Goal: Information Seeking & Learning: Learn about a topic

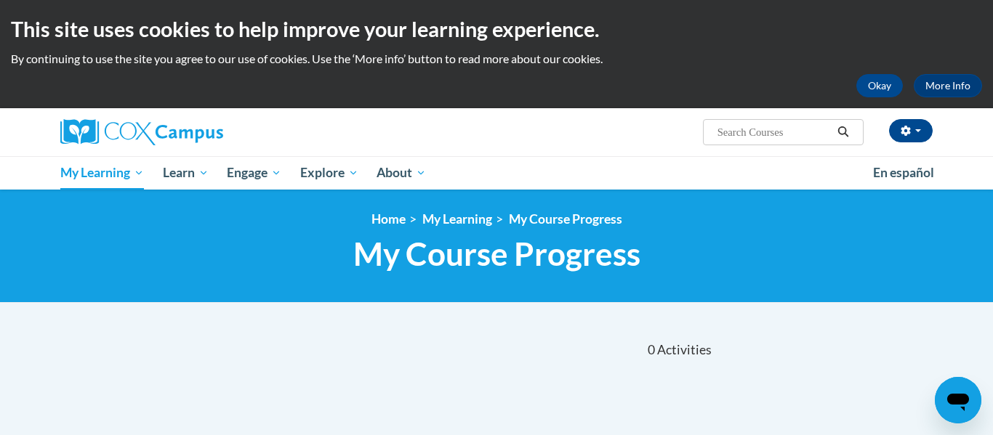
scroll to position [1, 0]
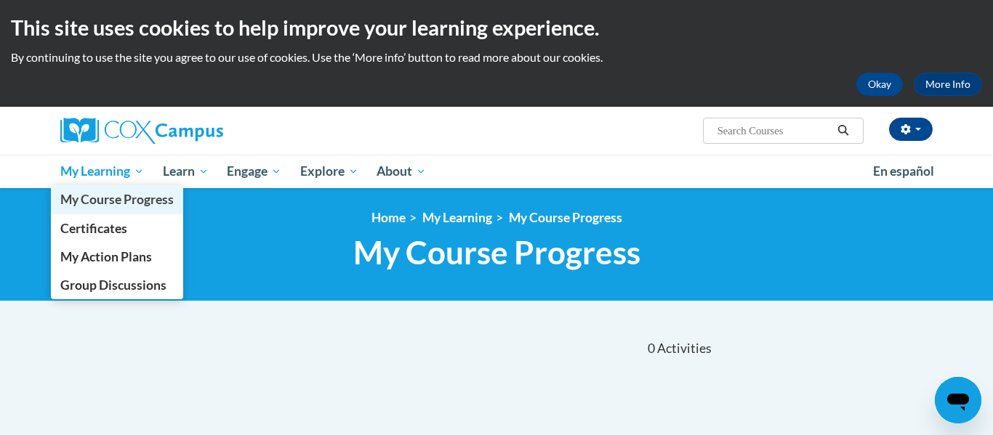
click at [144, 193] on span "My Course Progress" at bounding box center [116, 199] width 113 height 15
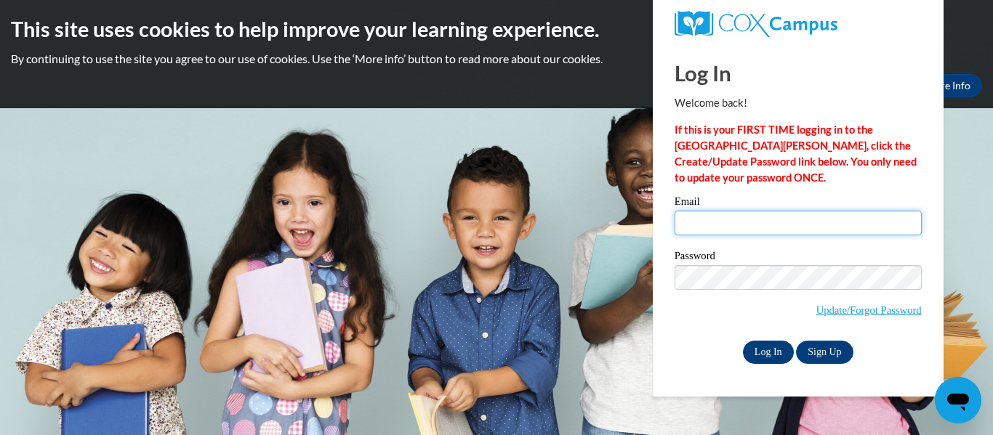
type input "alissa.perry27@buckeyehillscc.net"
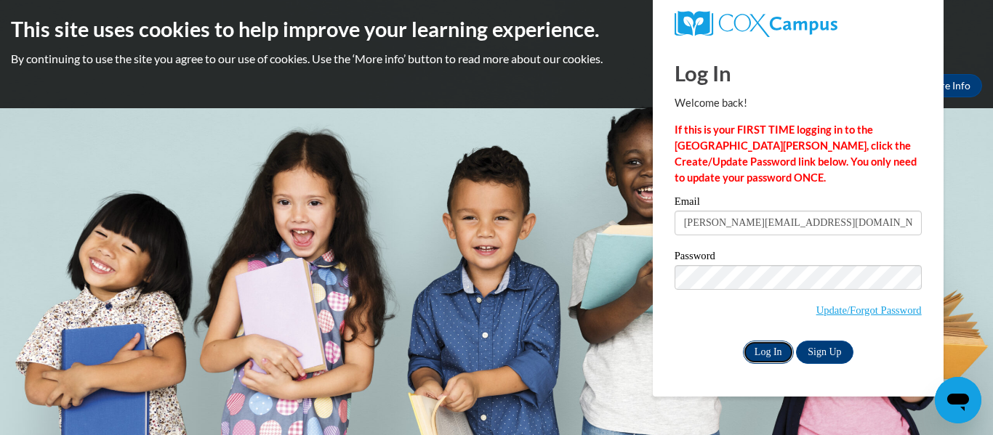
click at [774, 348] on input "Log In" at bounding box center [768, 352] width 51 height 23
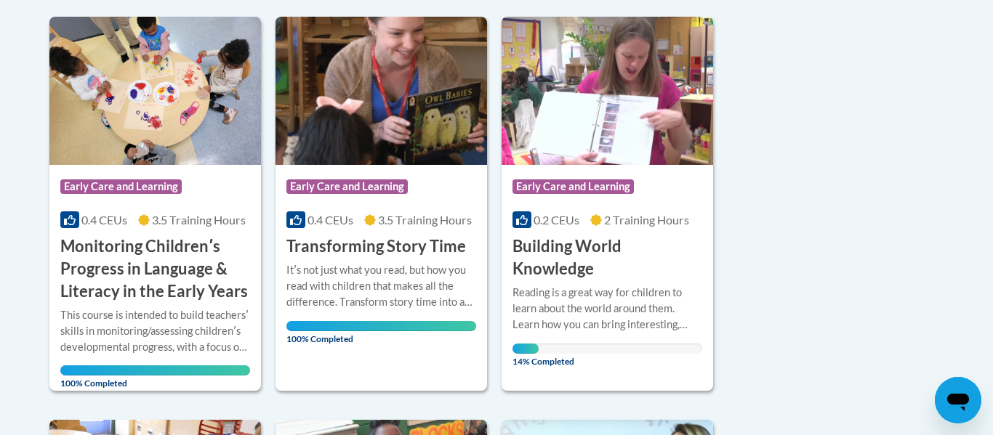
scroll to position [357, 0]
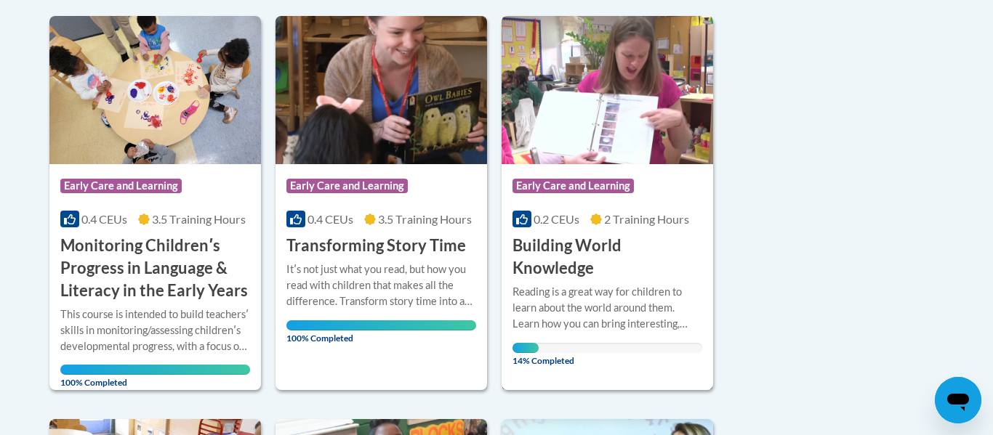
click at [664, 296] on div "Reading is a great way for children to learn about the world around them. Learn…" at bounding box center [608, 308] width 190 height 48
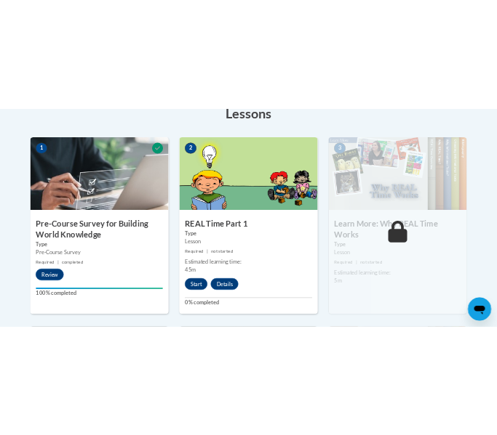
scroll to position [435, 0]
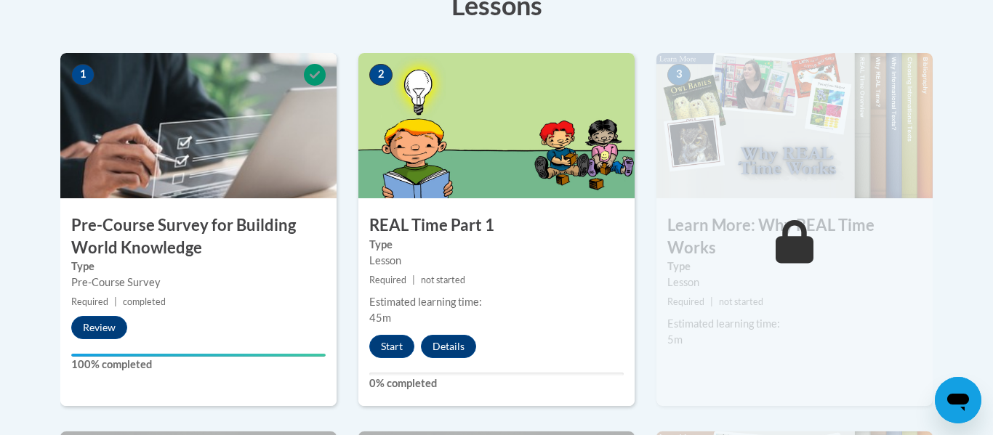
click at [389, 335] on div "Start Details Feedback" at bounding box center [426, 346] width 136 height 23
click at [390, 346] on button "Start" at bounding box center [391, 346] width 45 height 23
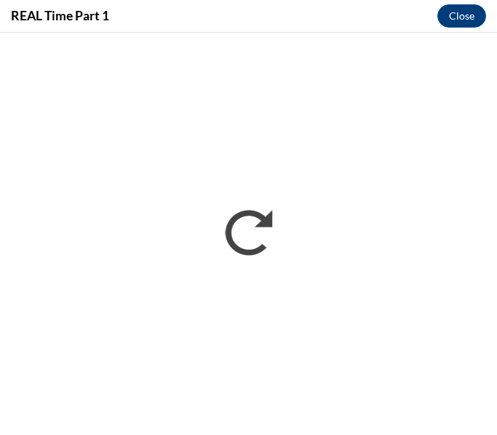
scroll to position [0, 0]
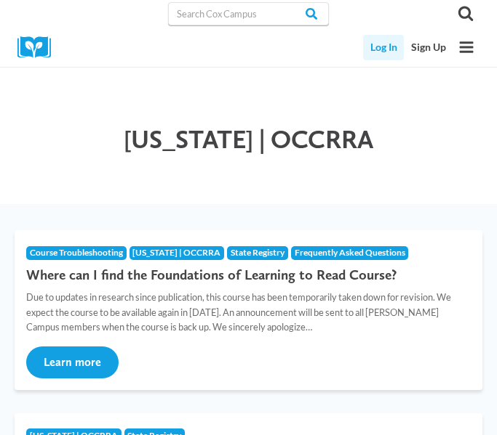
click at [381, 51] on link "Log In" at bounding box center [383, 47] width 41 height 25
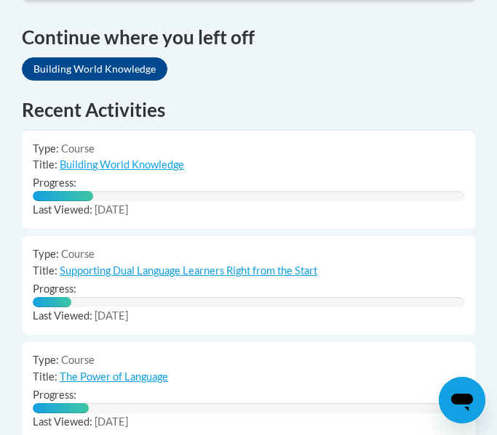
scroll to position [1203, 0]
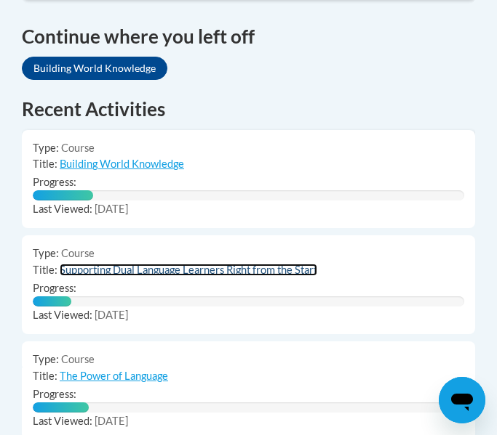
click at [289, 264] on link "Supporting Dual Language Learners Right from the Start" at bounding box center [188, 270] width 257 height 12
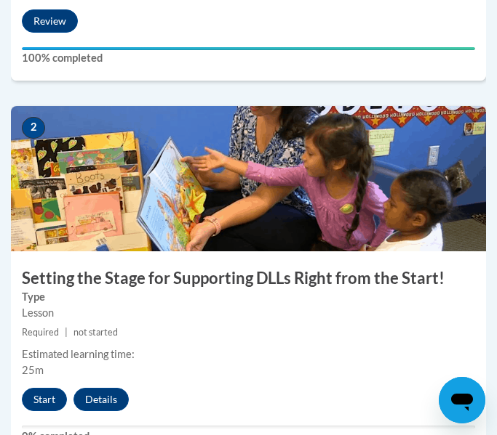
scroll to position [785, 0]
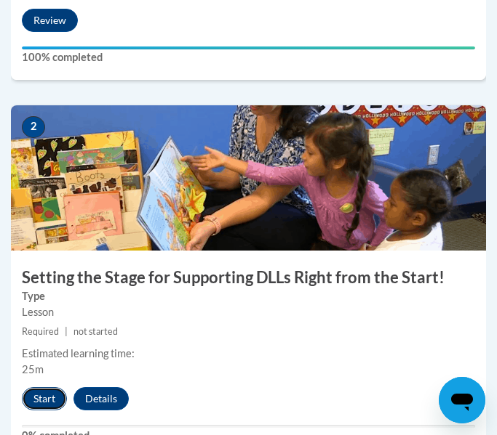
click at [52, 400] on button "Start" at bounding box center [44, 399] width 45 height 23
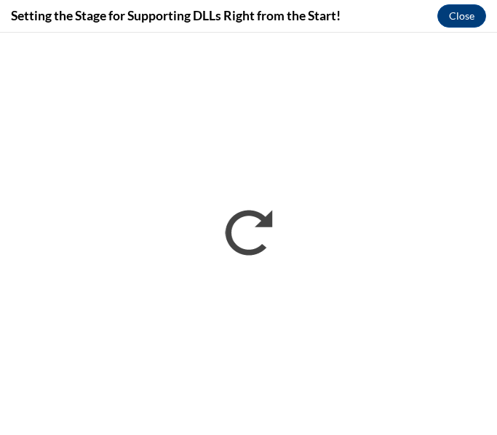
scroll to position [0, 0]
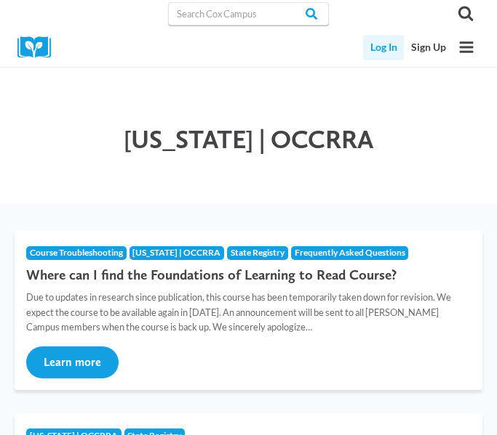
click at [388, 45] on link "Log In" at bounding box center [383, 47] width 41 height 25
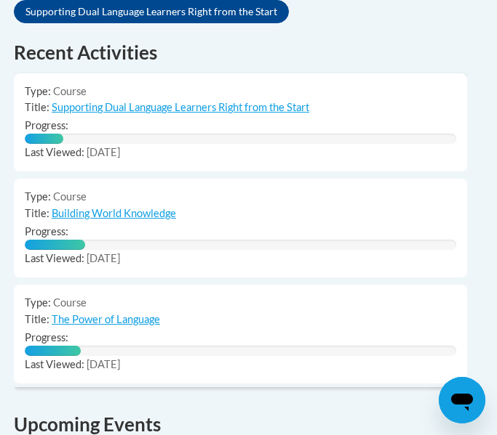
scroll to position [1255, 8]
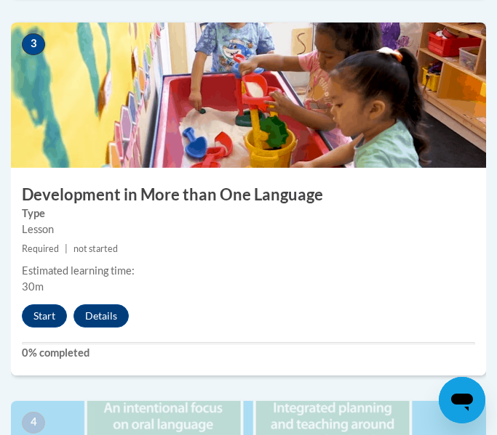
scroll to position [1255, 0]
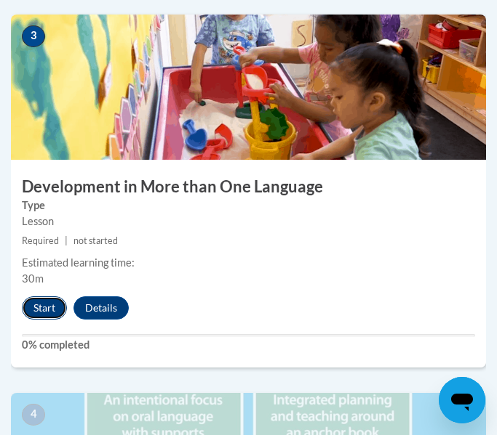
click at [44, 306] on button "Start" at bounding box center [44, 308] width 45 height 23
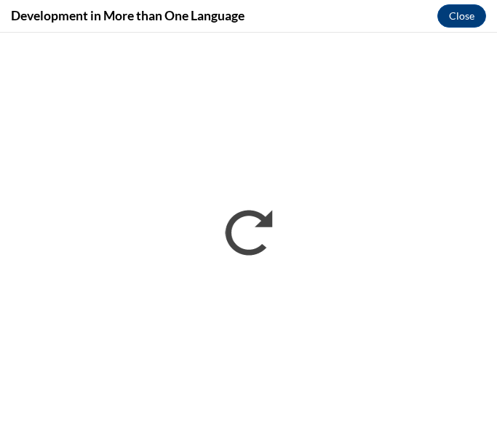
scroll to position [0, 0]
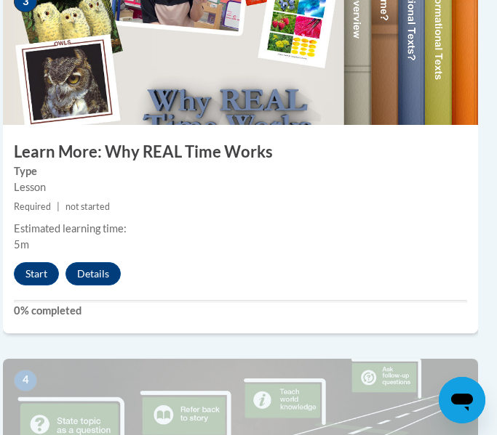
scroll to position [1264, 8]
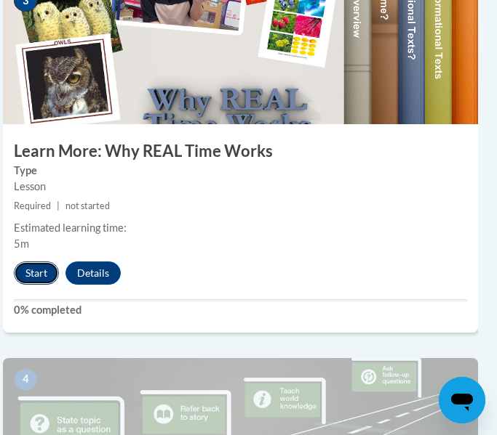
click at [50, 270] on button "Start" at bounding box center [36, 273] width 45 height 23
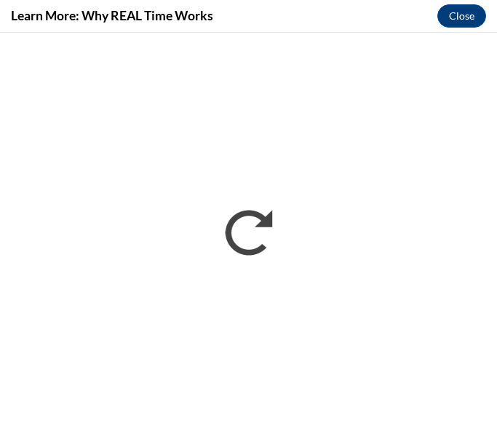
scroll to position [0, 0]
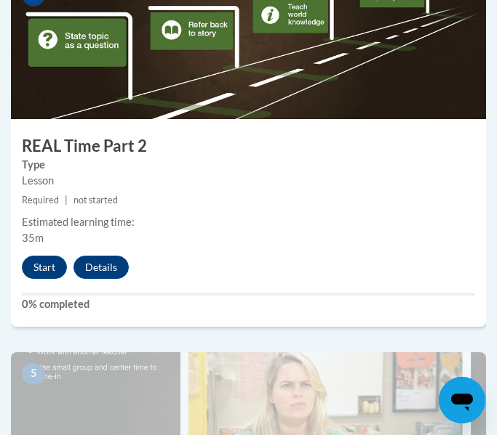
scroll to position [1650, 0]
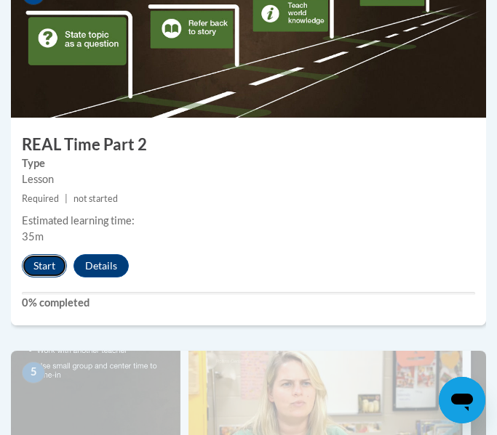
click at [37, 263] on button "Start" at bounding box center [44, 265] width 45 height 23
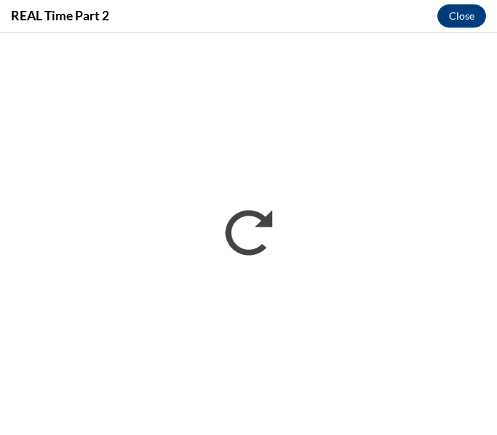
scroll to position [0, 0]
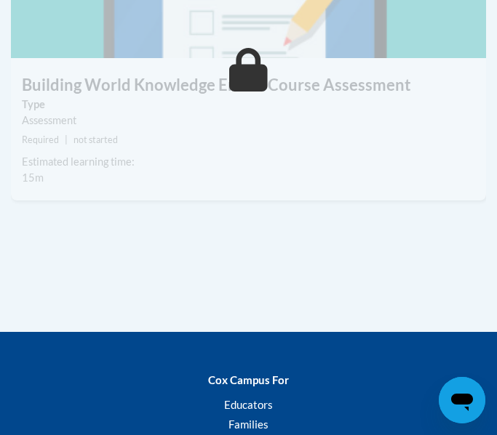
scroll to position [2737, 0]
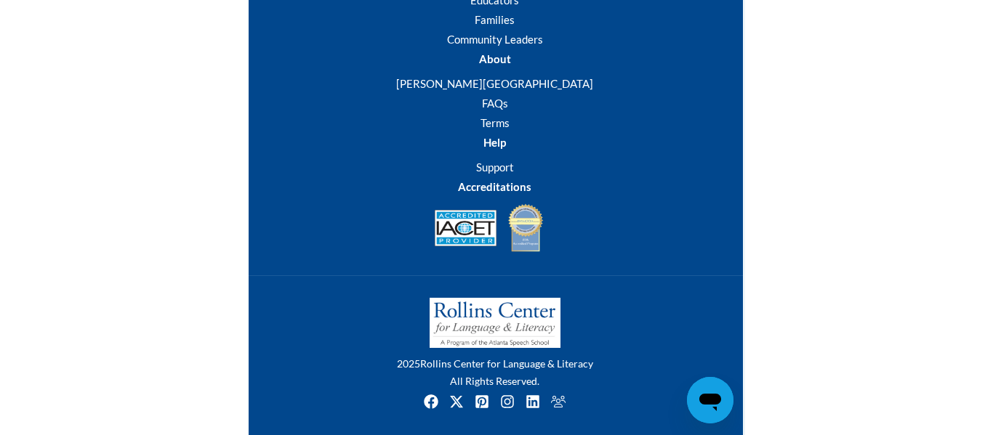
scroll to position [1886, 0]
